Goal: Navigation & Orientation: Find specific page/section

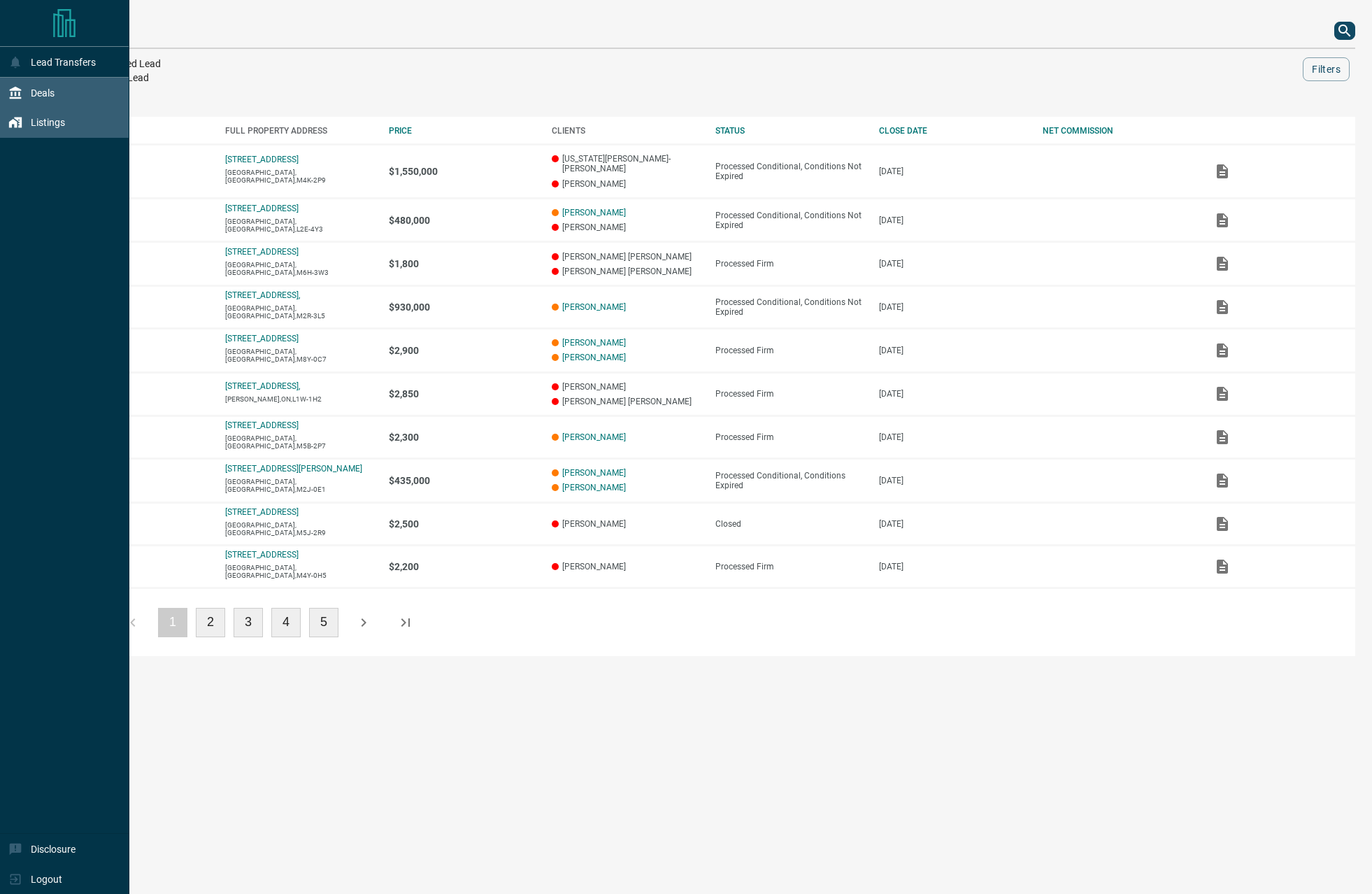
click at [44, 134] on div "Listings" at bounding box center [37, 123] width 57 height 23
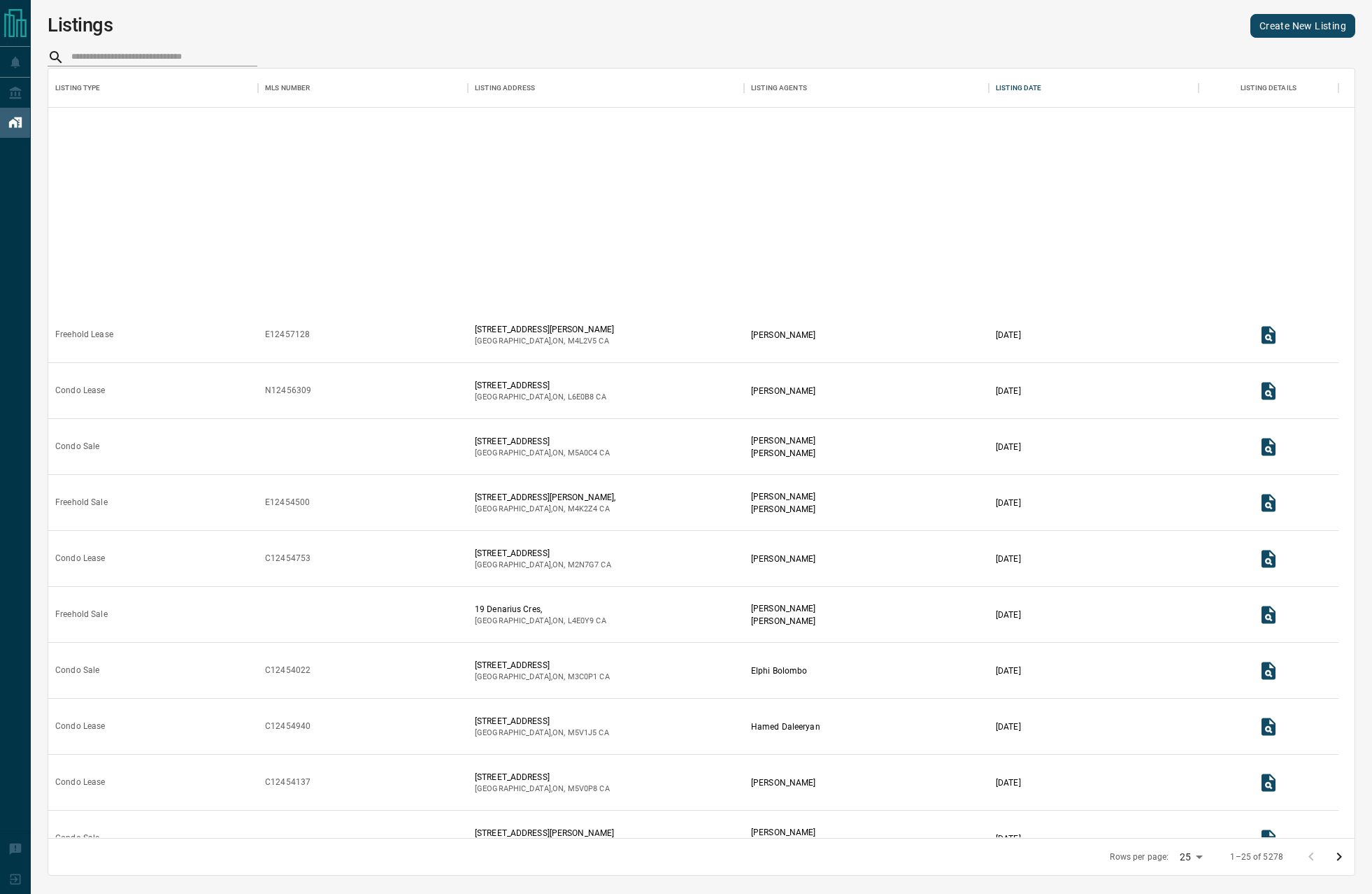
scroll to position [669, 0]
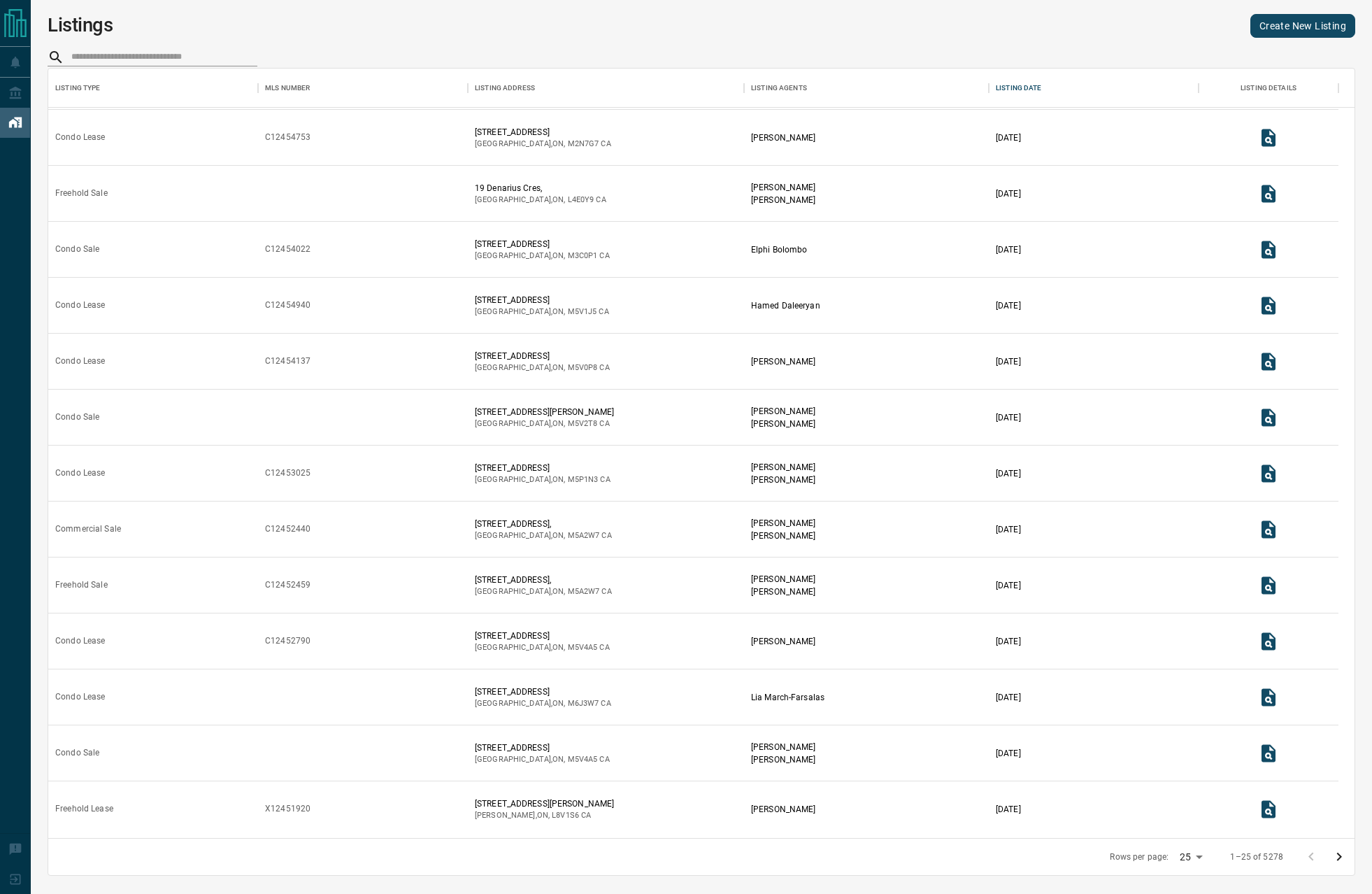
click at [1331, 856] on icon "Go to next page" at bounding box center [1339, 856] width 17 height 17
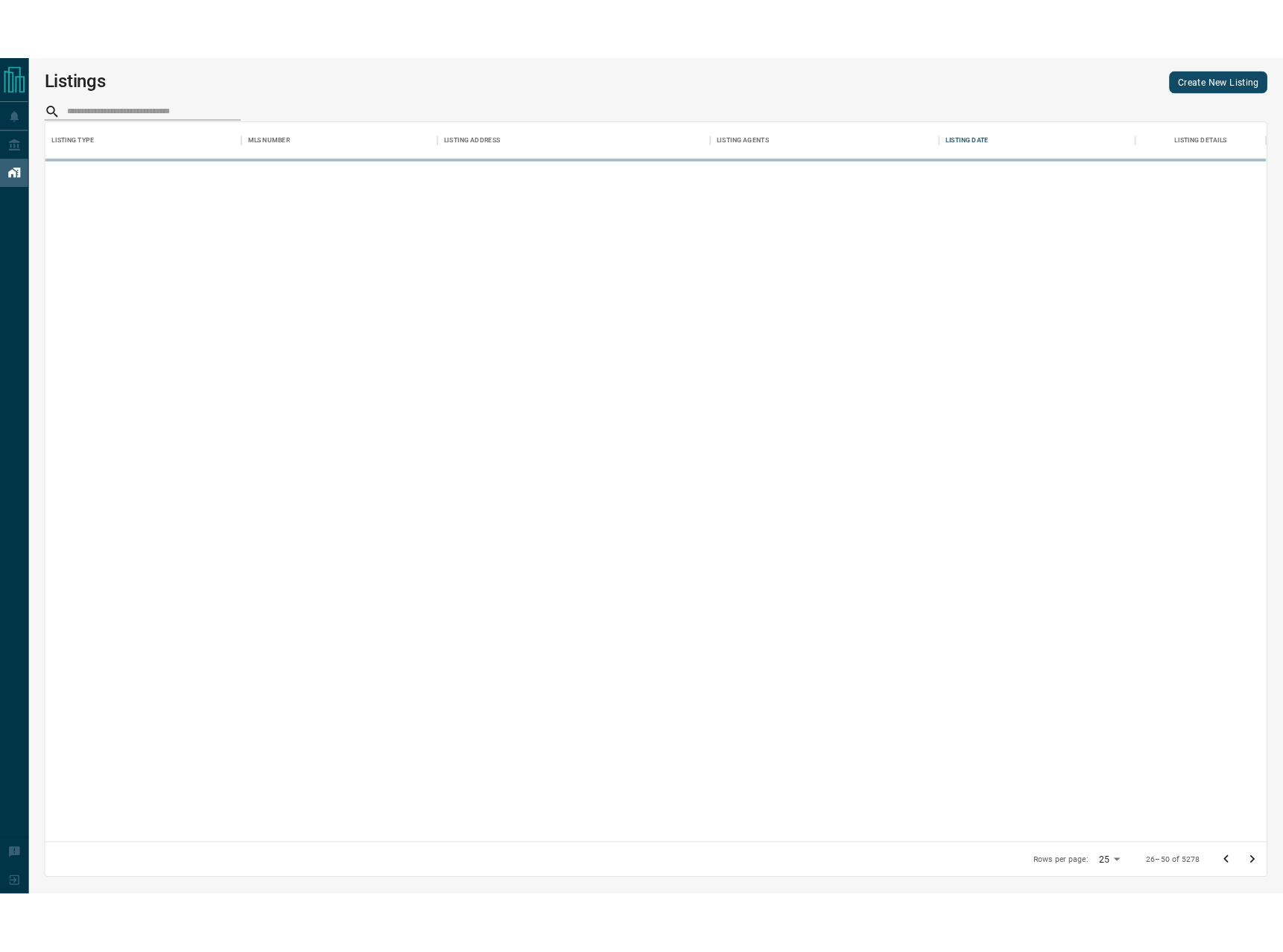
scroll to position [0, 0]
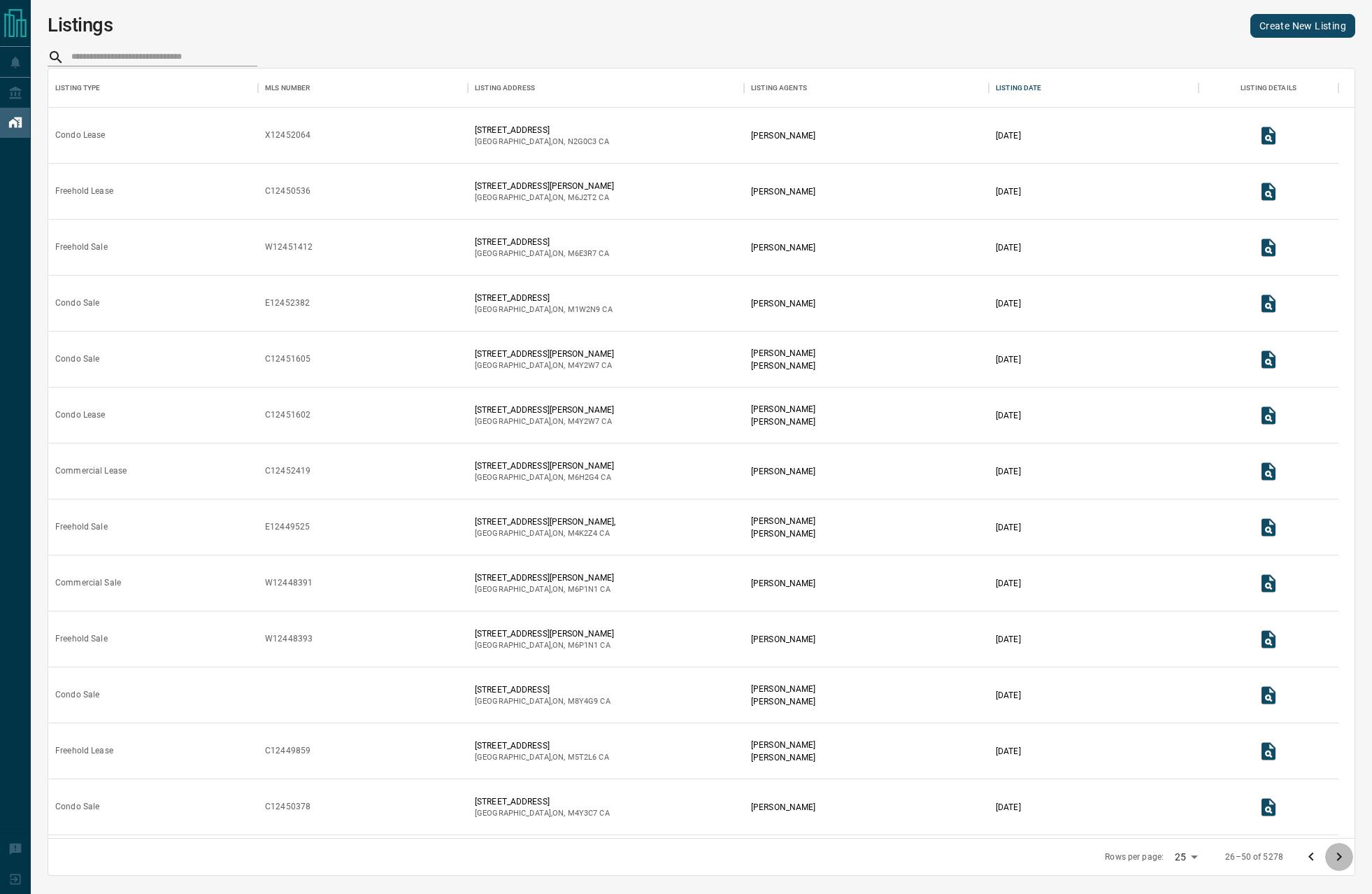
click at [1336, 858] on icon "Go to next page" at bounding box center [1339, 856] width 17 height 17
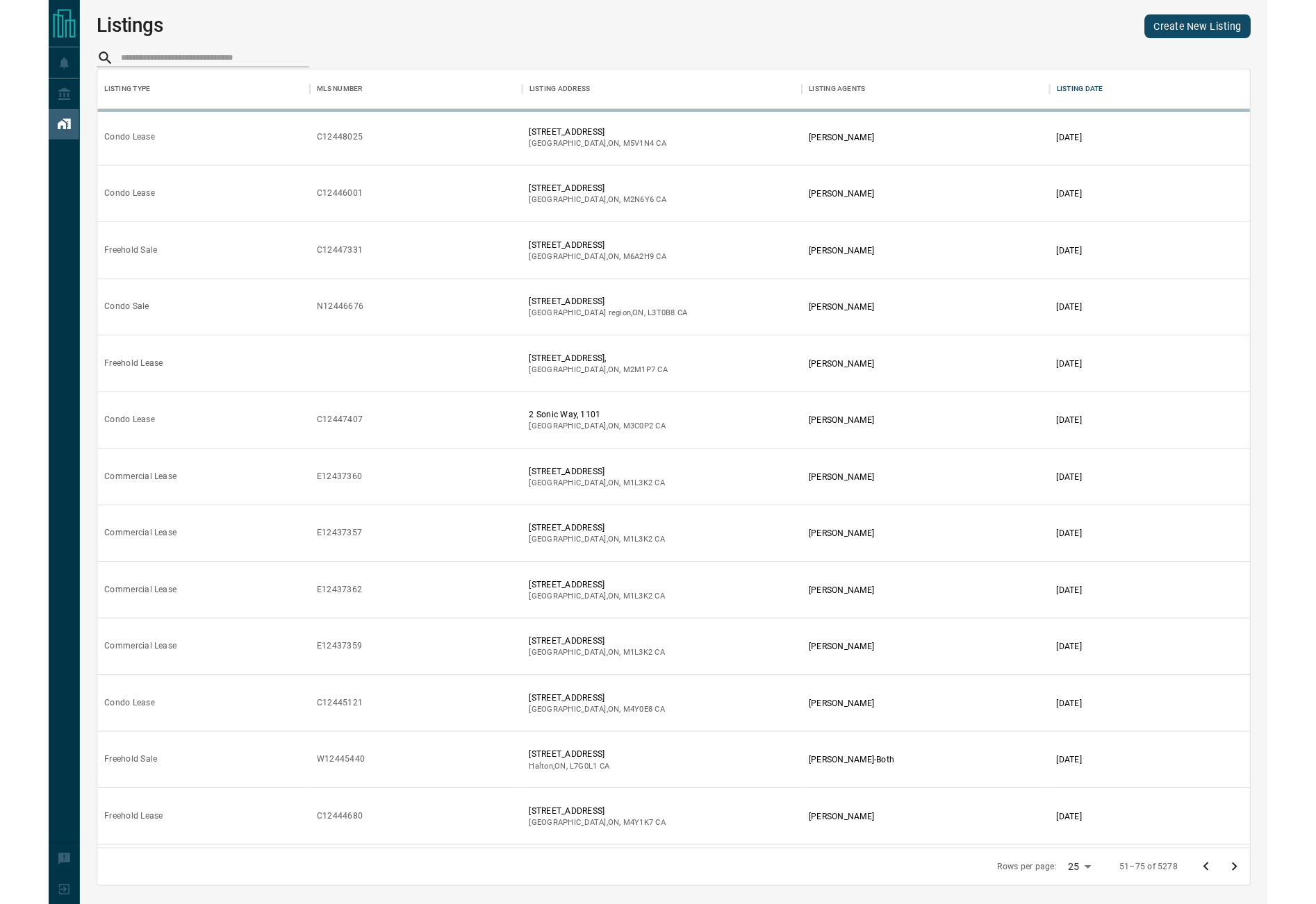
scroll to position [748, 1113]
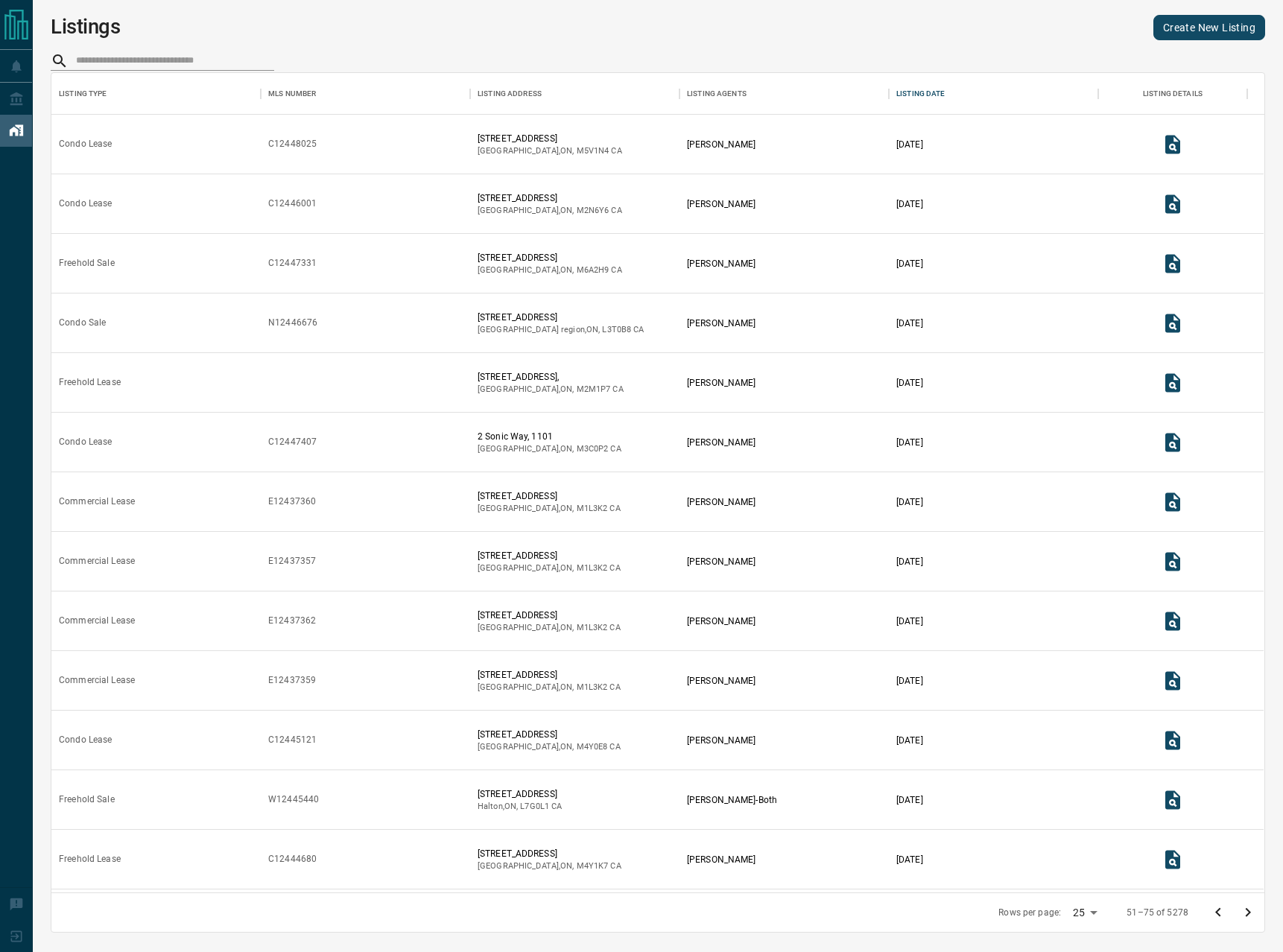
click at [1211, 913] on icon "Go to previous page" at bounding box center [1217, 912] width 18 height 18
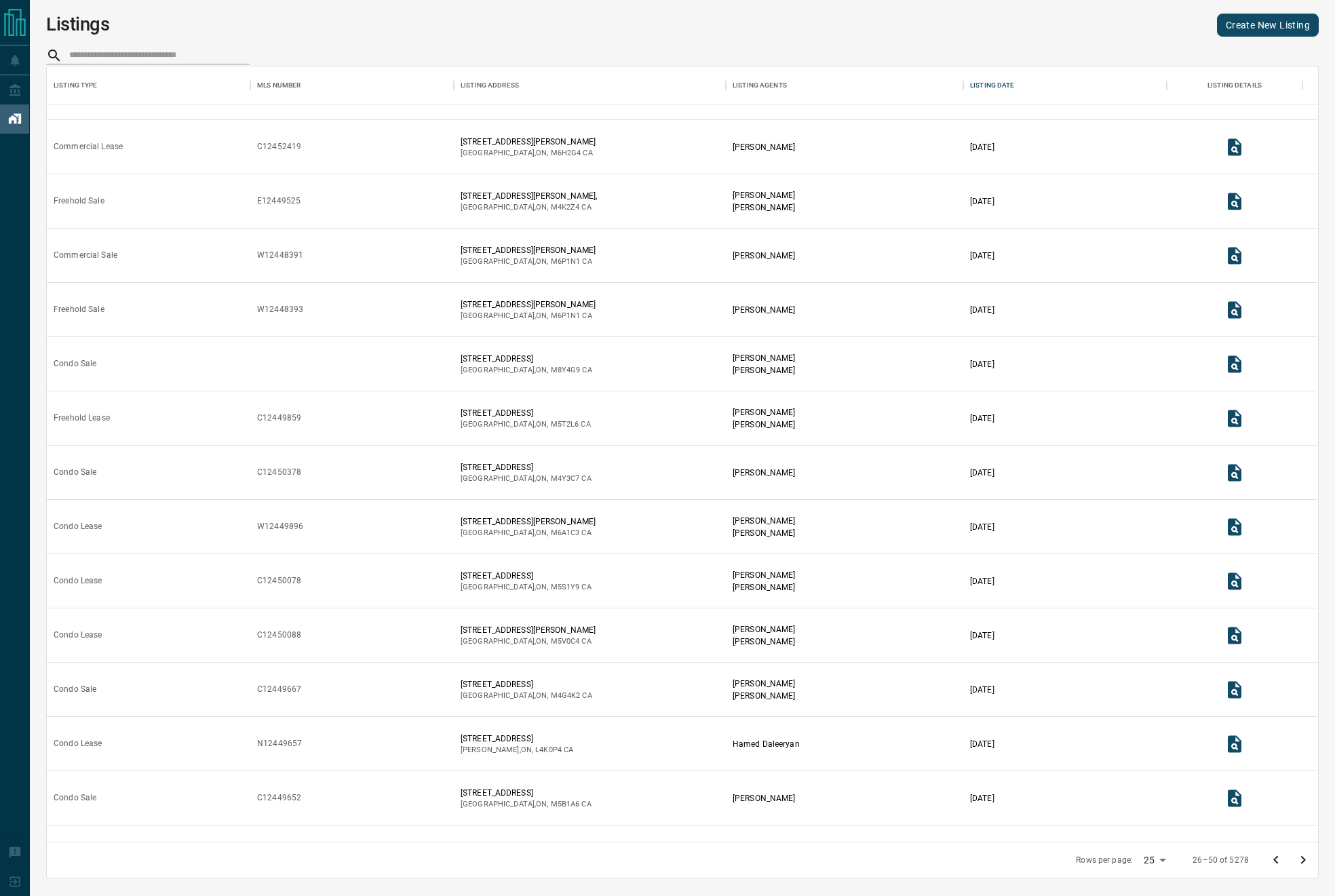
scroll to position [0, 0]
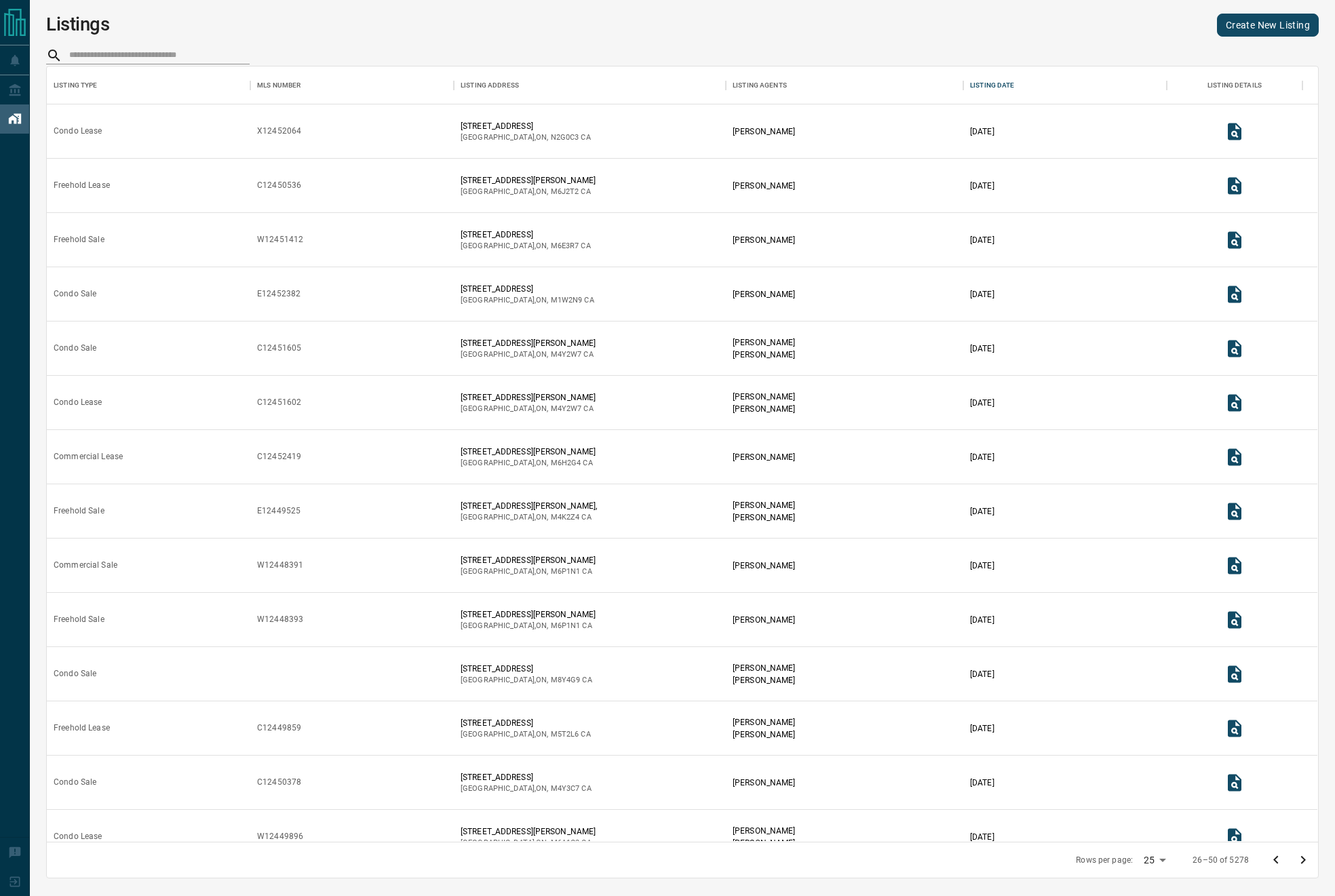
click at [1267, 832] on icon "Go to previous page" at bounding box center [1275, 860] width 16 height 16
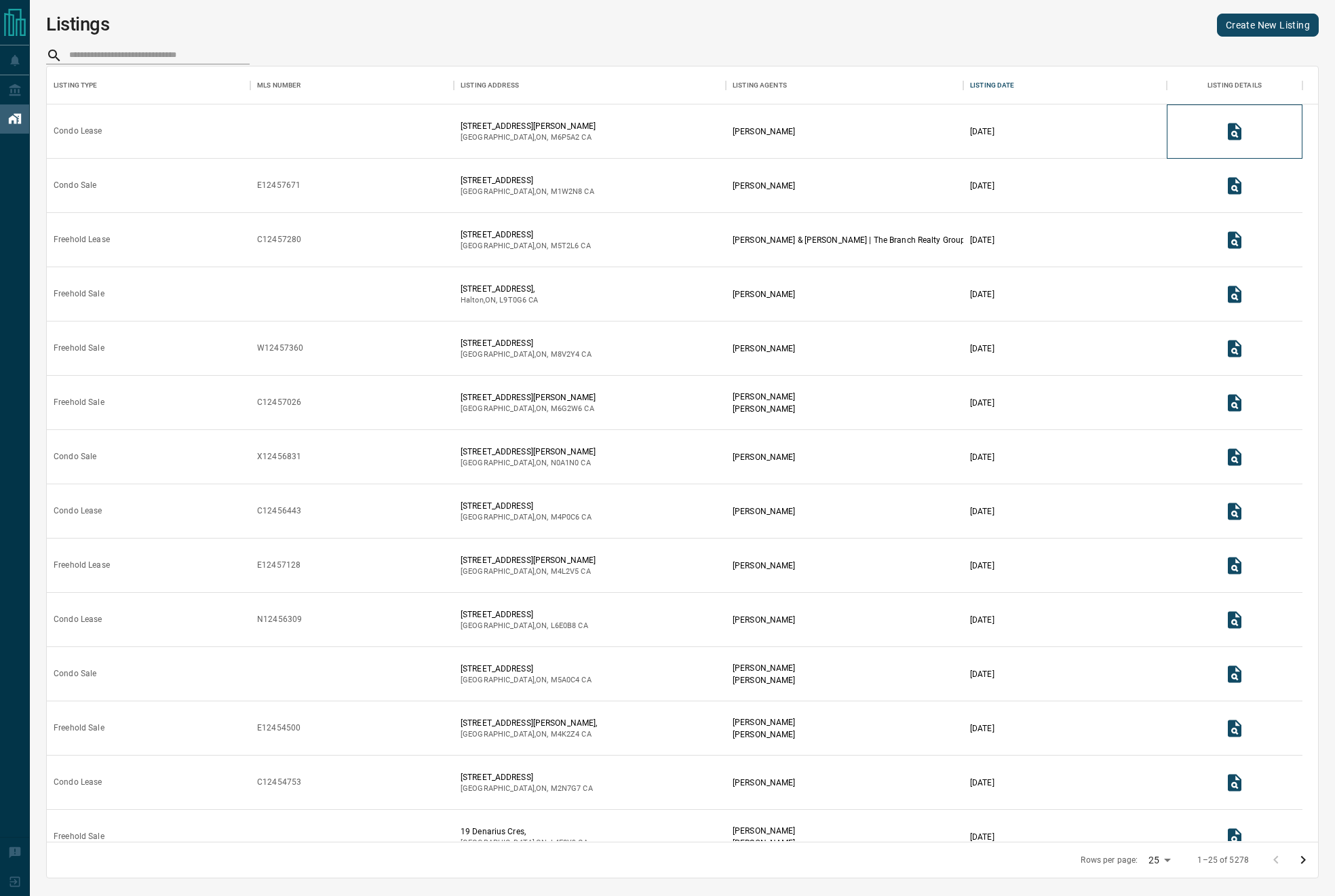
click at [1211, 130] on div at bounding box center [1234, 131] width 136 height 54
click at [1244, 128] on icon "View Listing Details" at bounding box center [1234, 132] width 20 height 20
